Goal: Find specific page/section: Find specific page/section

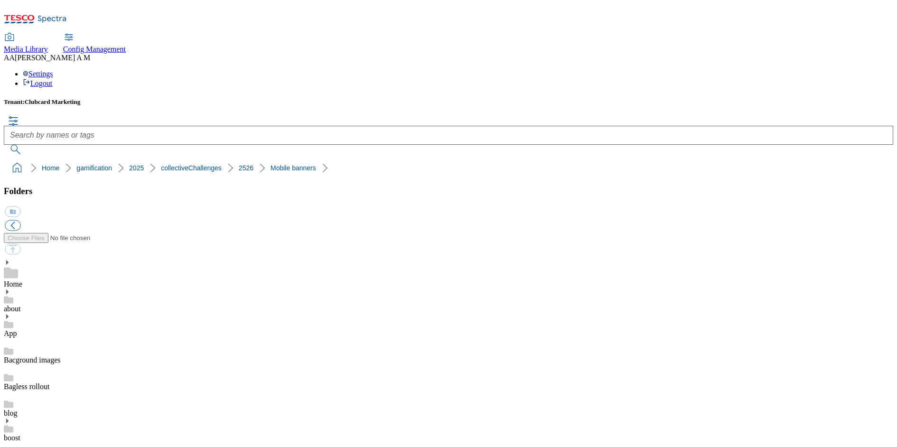
scroll to position [445, 0]
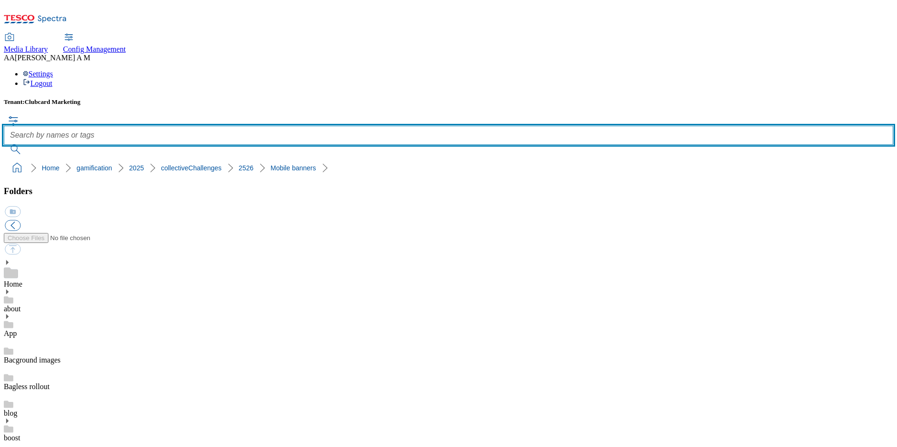
click at [397, 126] on input "text" at bounding box center [449, 135] width 890 height 19
type input "tree"
click at [4, 145] on button "submit" at bounding box center [16, 149] width 25 height 9
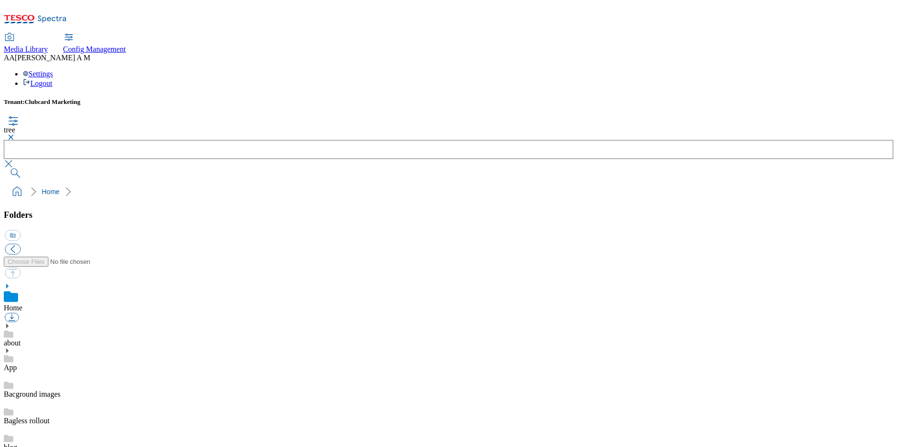
click at [15, 134] on button "button" at bounding box center [9, 137] width 11 height 6
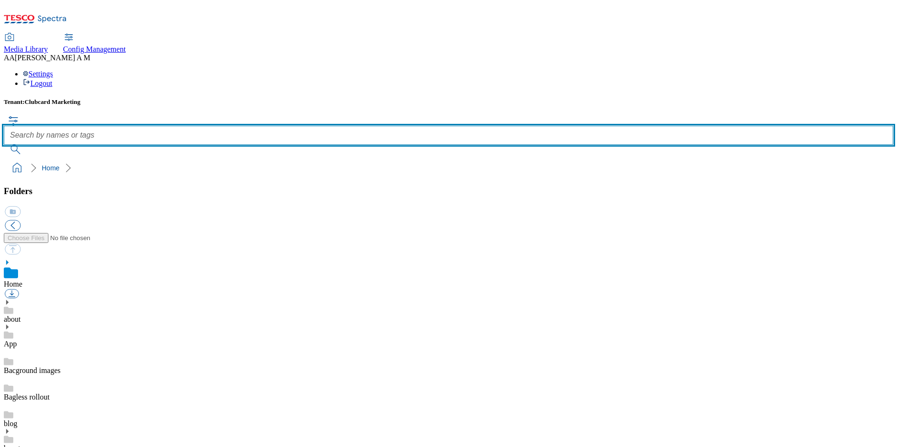
click at [347, 126] on input "text" at bounding box center [449, 135] width 890 height 19
